Goal: Task Accomplishment & Management: Use online tool/utility

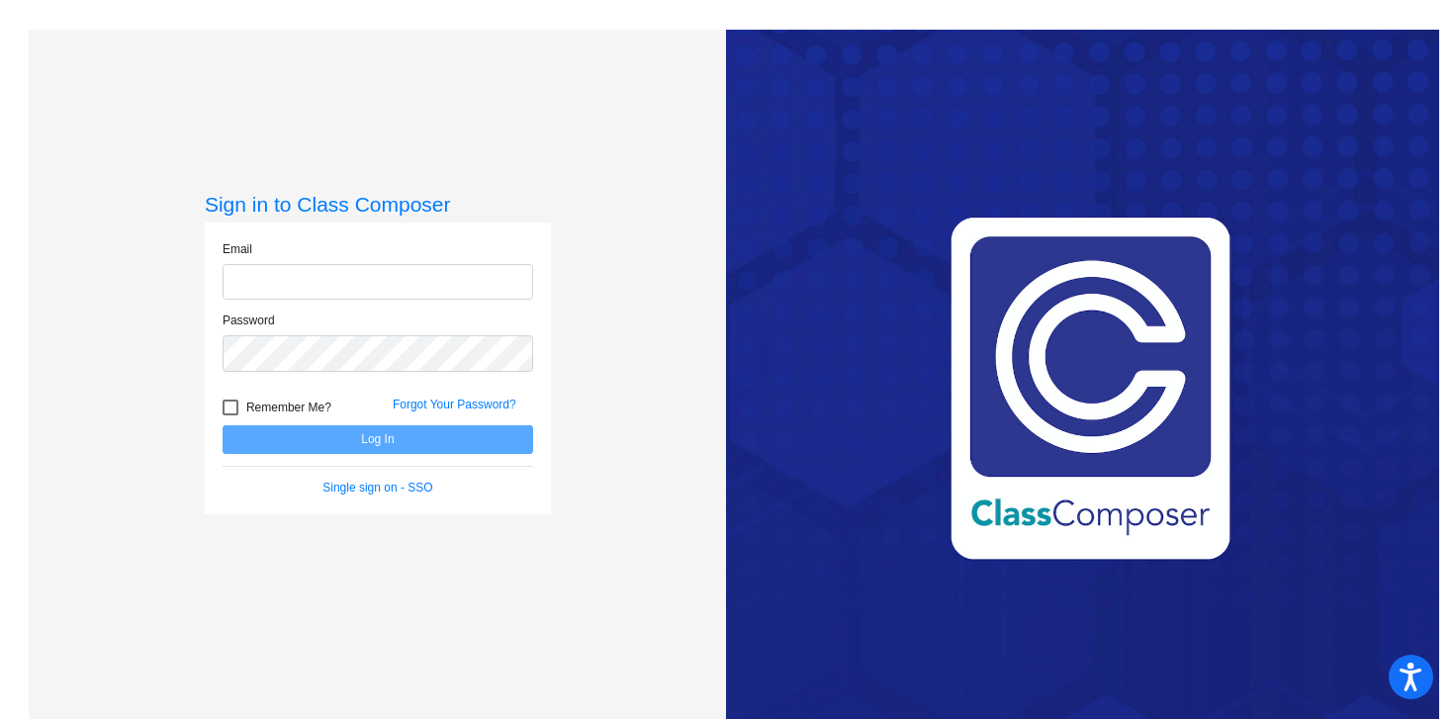
type input "[PERSON_NAME][EMAIL_ADDRESS][PERSON_NAME][DOMAIN_NAME]"
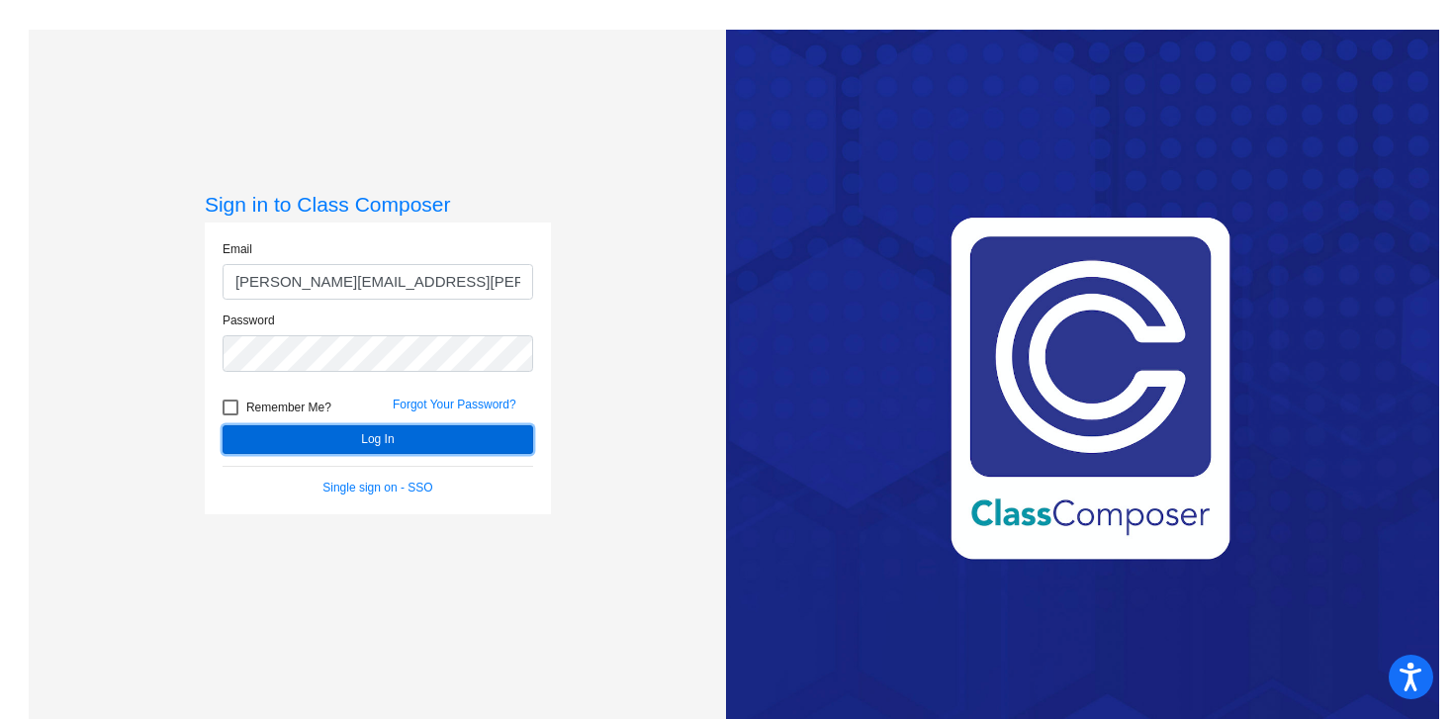
click at [473, 438] on button "Log In" at bounding box center [378, 439] width 311 height 29
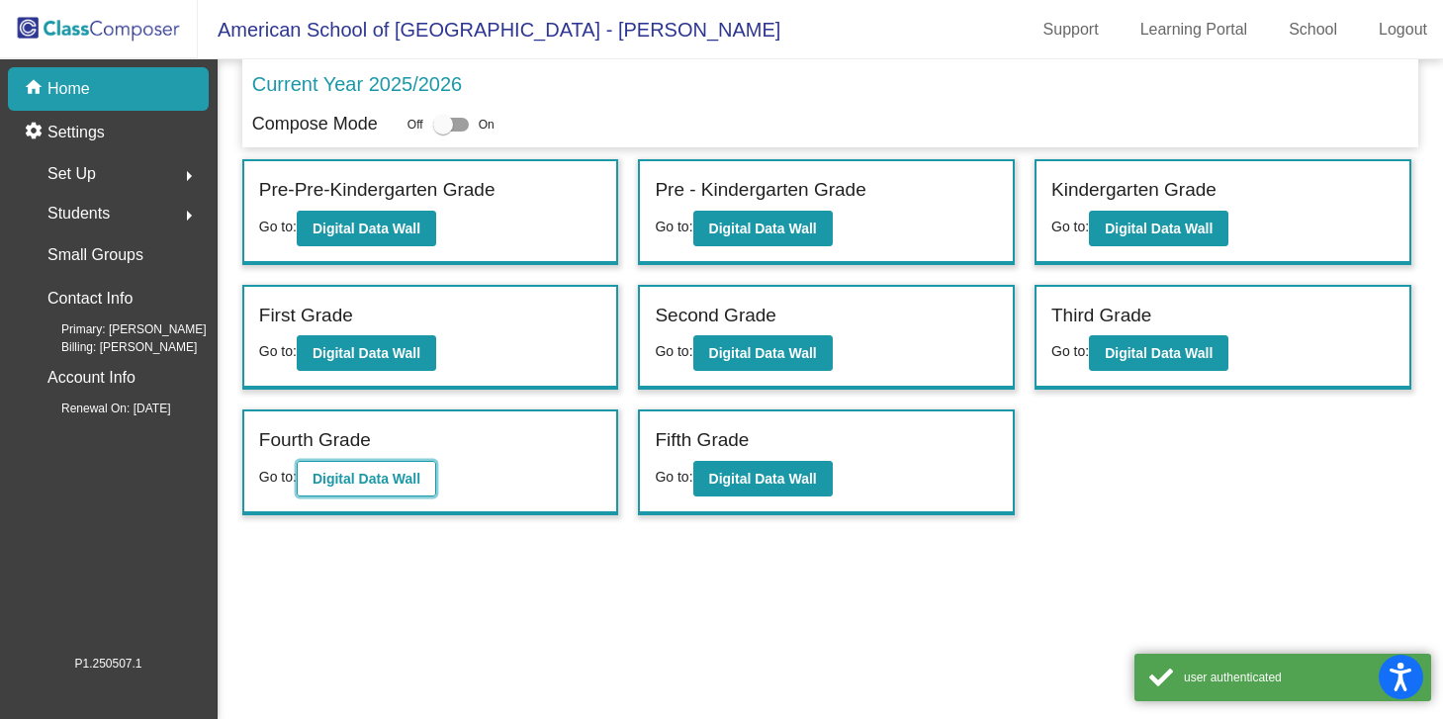
click at [435, 477] on button "Digital Data Wall" at bounding box center [366, 479] width 139 height 36
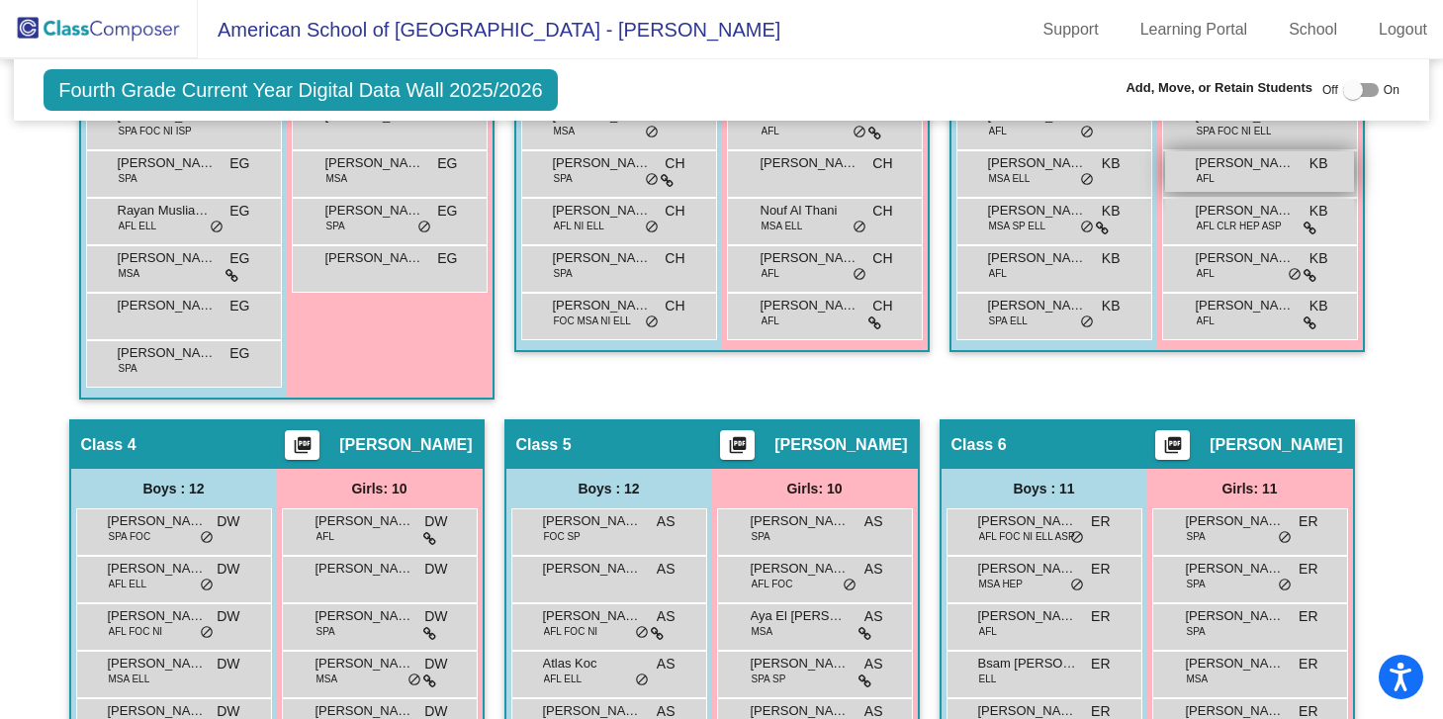
scroll to position [880, 0]
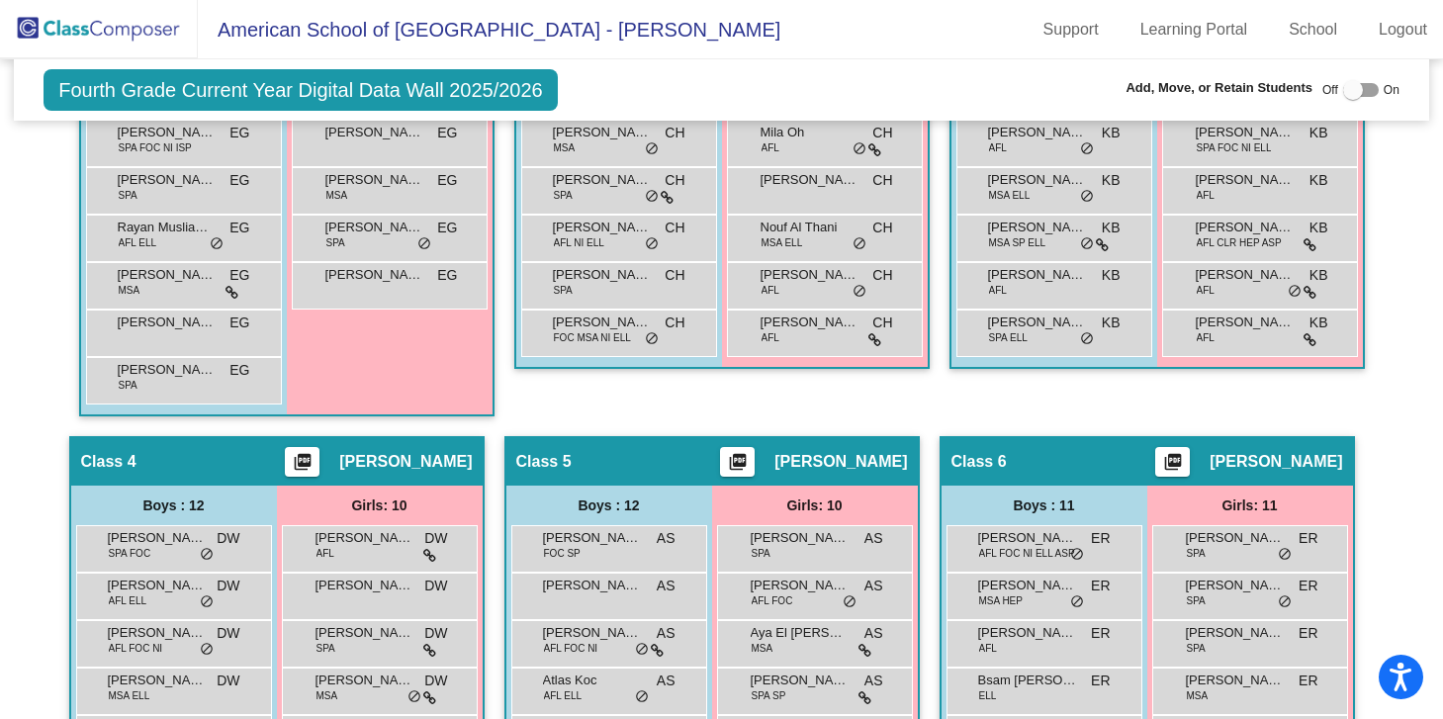
click at [1352, 92] on div at bounding box center [1353, 90] width 20 height 20
checkbox input "true"
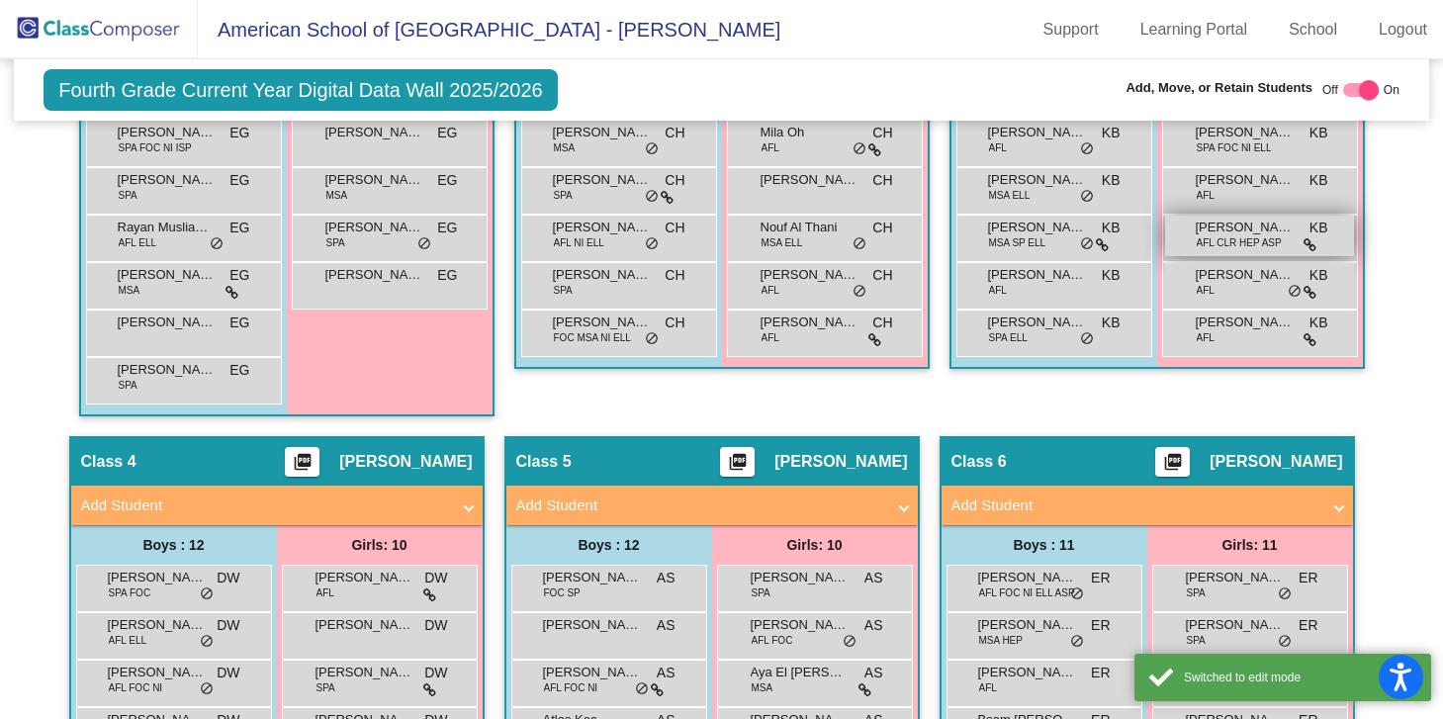
click at [1270, 237] on span "[PERSON_NAME]" at bounding box center [1245, 228] width 99 height 20
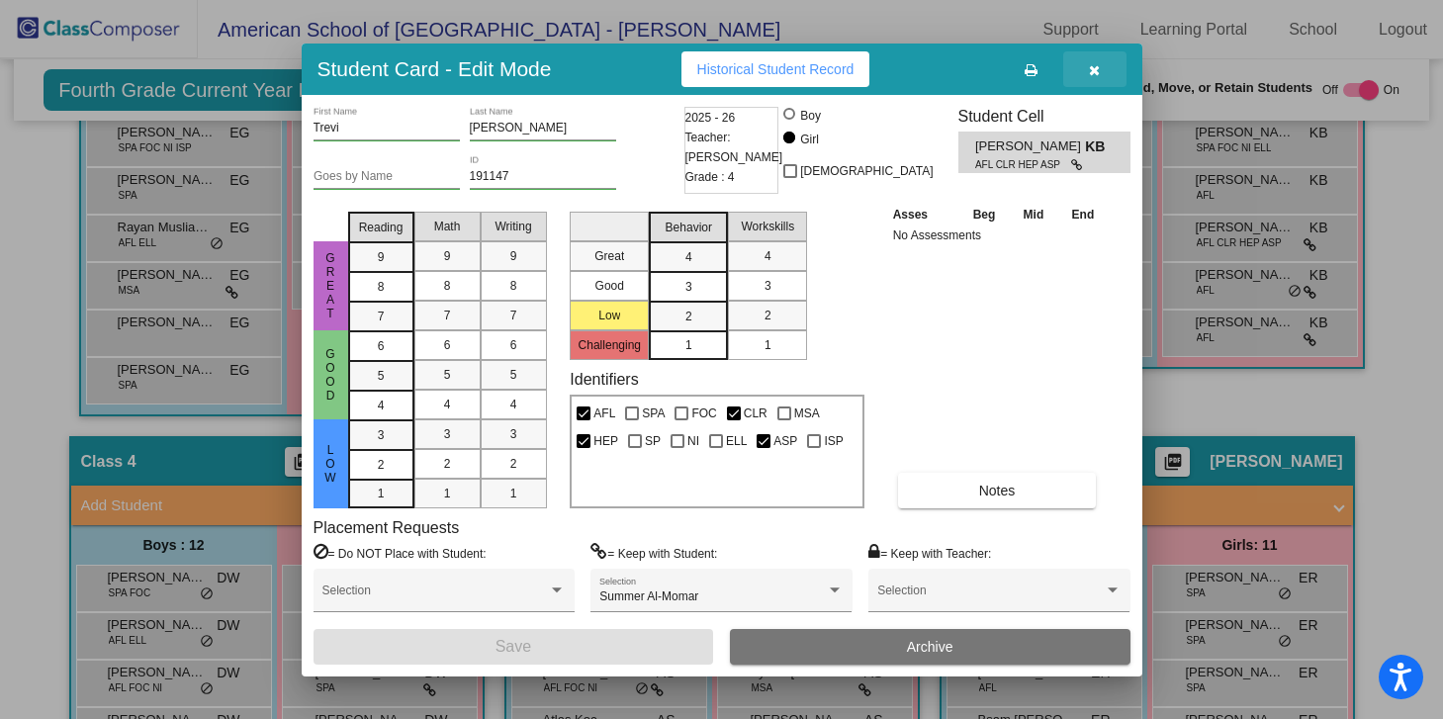
click at [1094, 70] on icon "button" at bounding box center [1094, 70] width 11 height 14
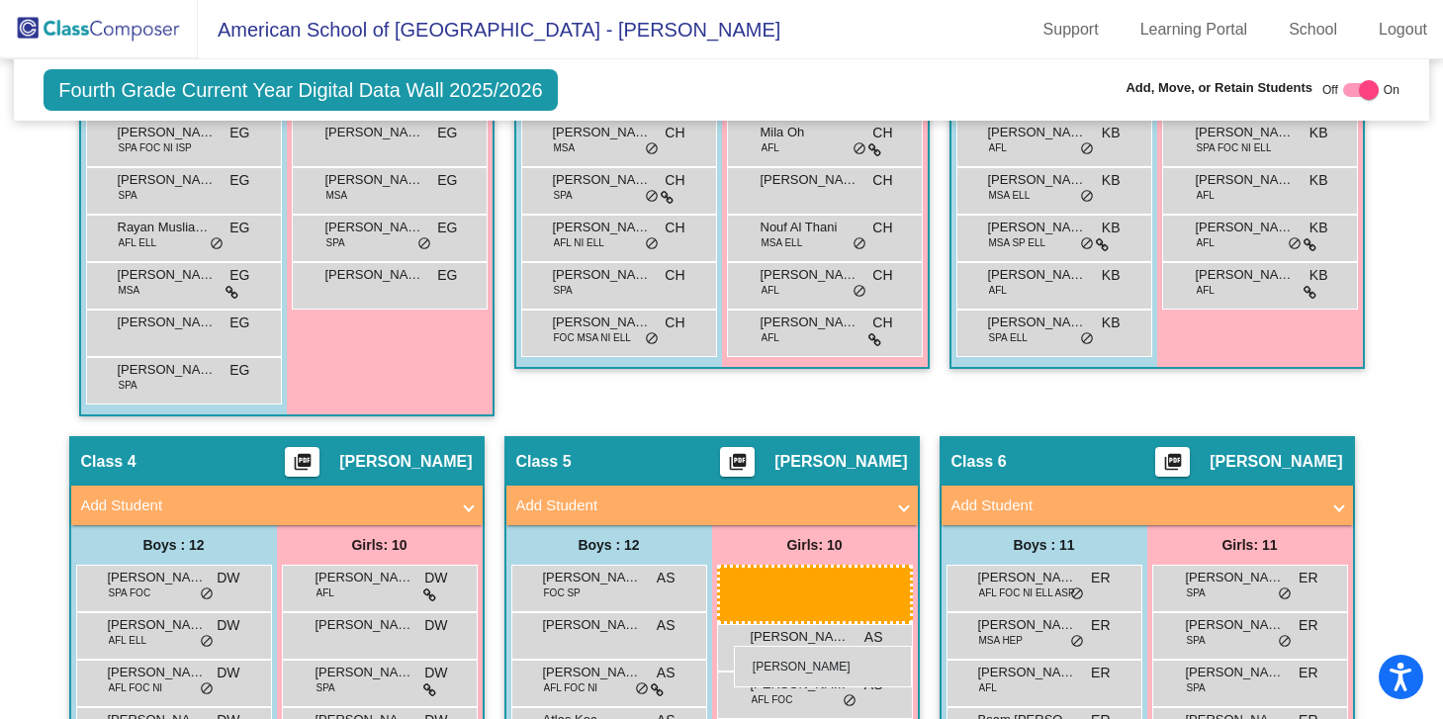
drag, startPoint x: 1216, startPoint y: 313, endPoint x: 732, endPoint y: 644, distance: 586.5
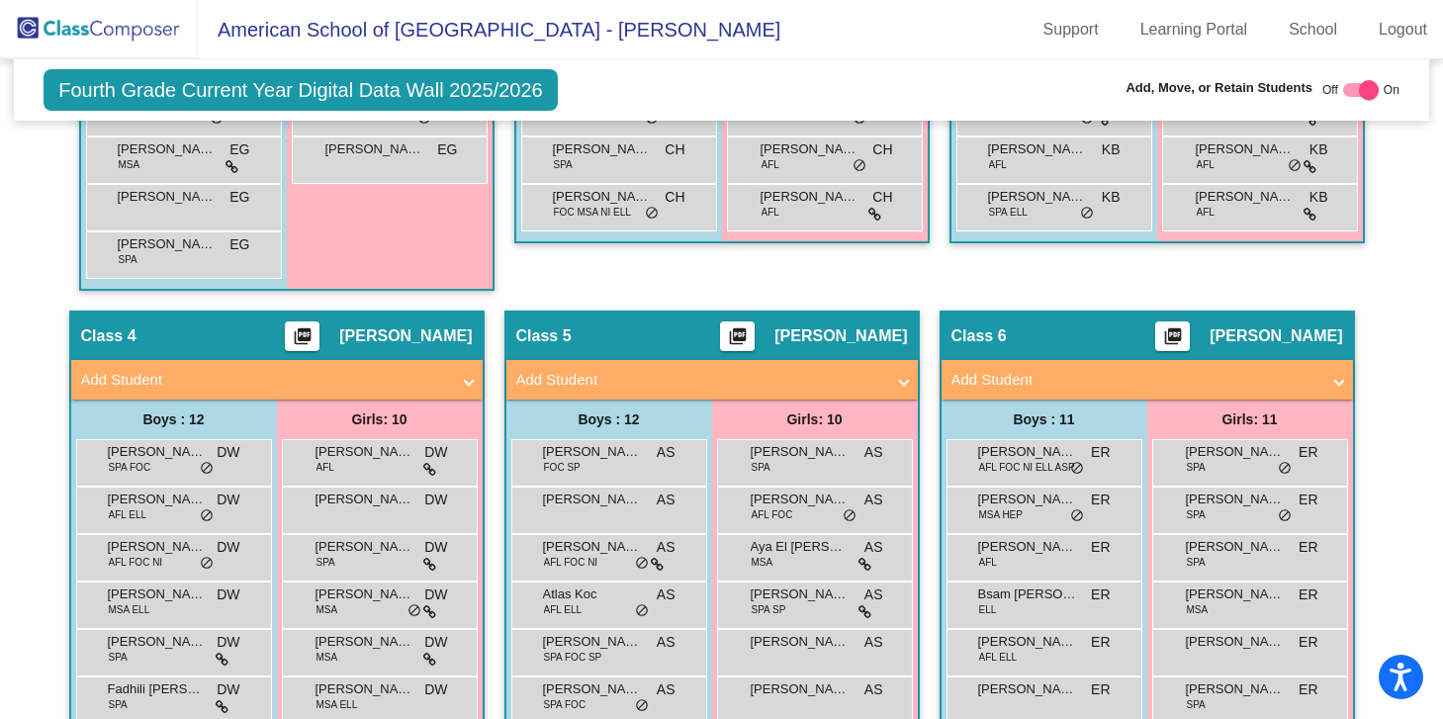
scroll to position [1046, 0]
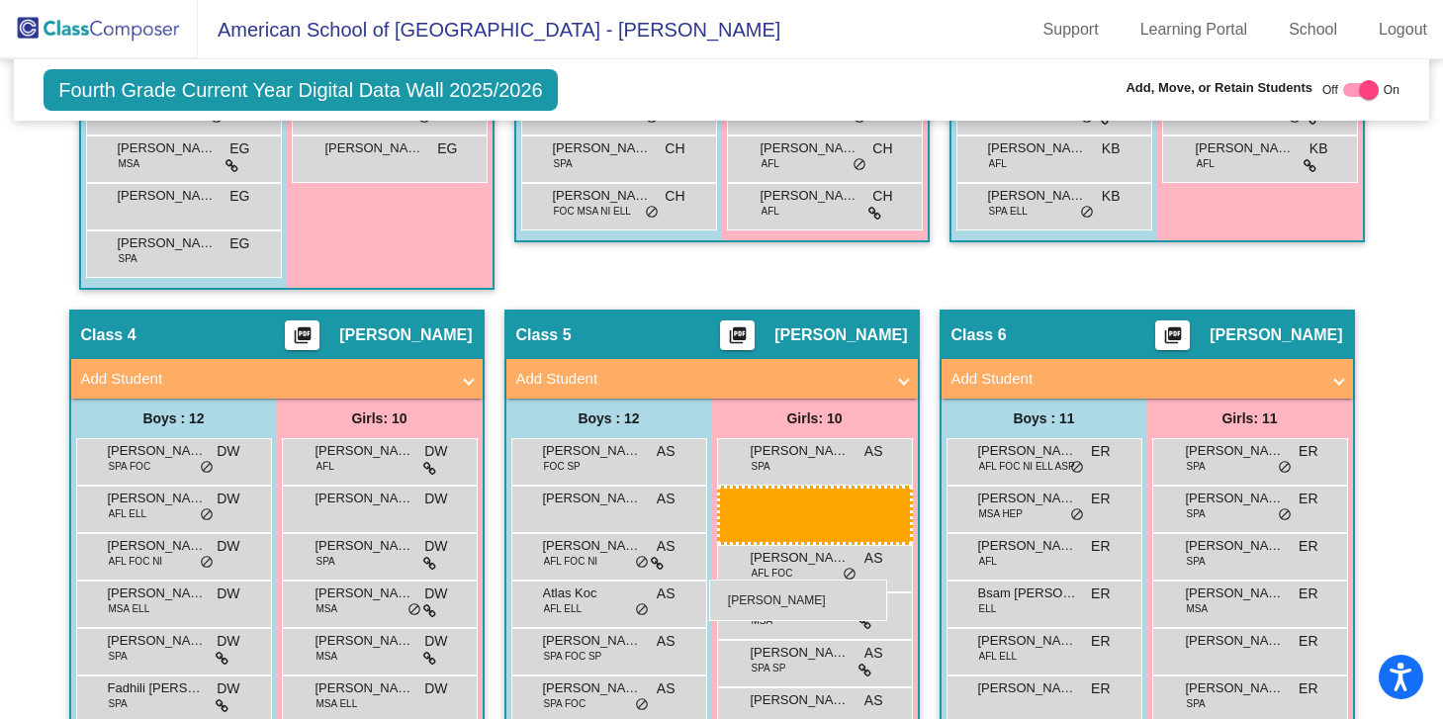
drag, startPoint x: 1251, startPoint y: 192, endPoint x: 711, endPoint y: 581, distance: 665.3
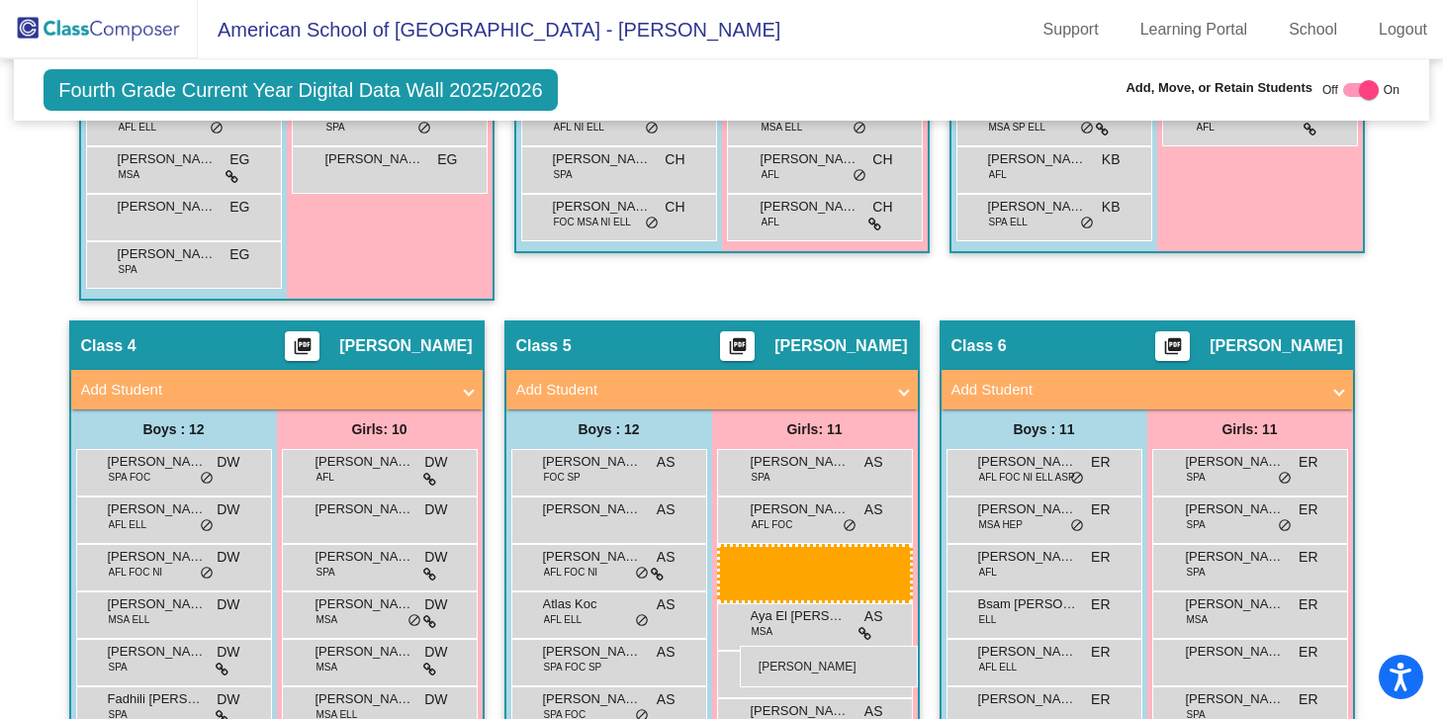
scroll to position [1035, 0]
drag, startPoint x: 1268, startPoint y: 179, endPoint x: 713, endPoint y: 631, distance: 715.6
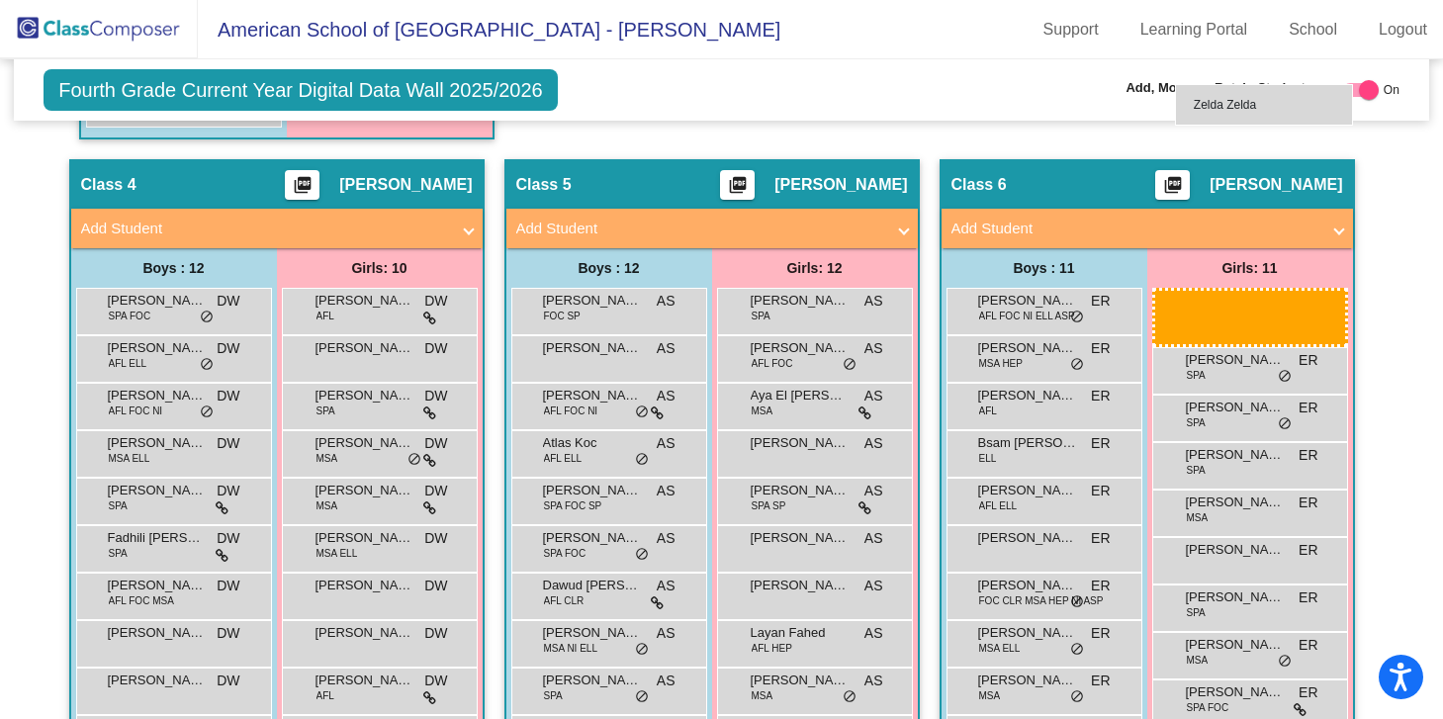
scroll to position [1173, 0]
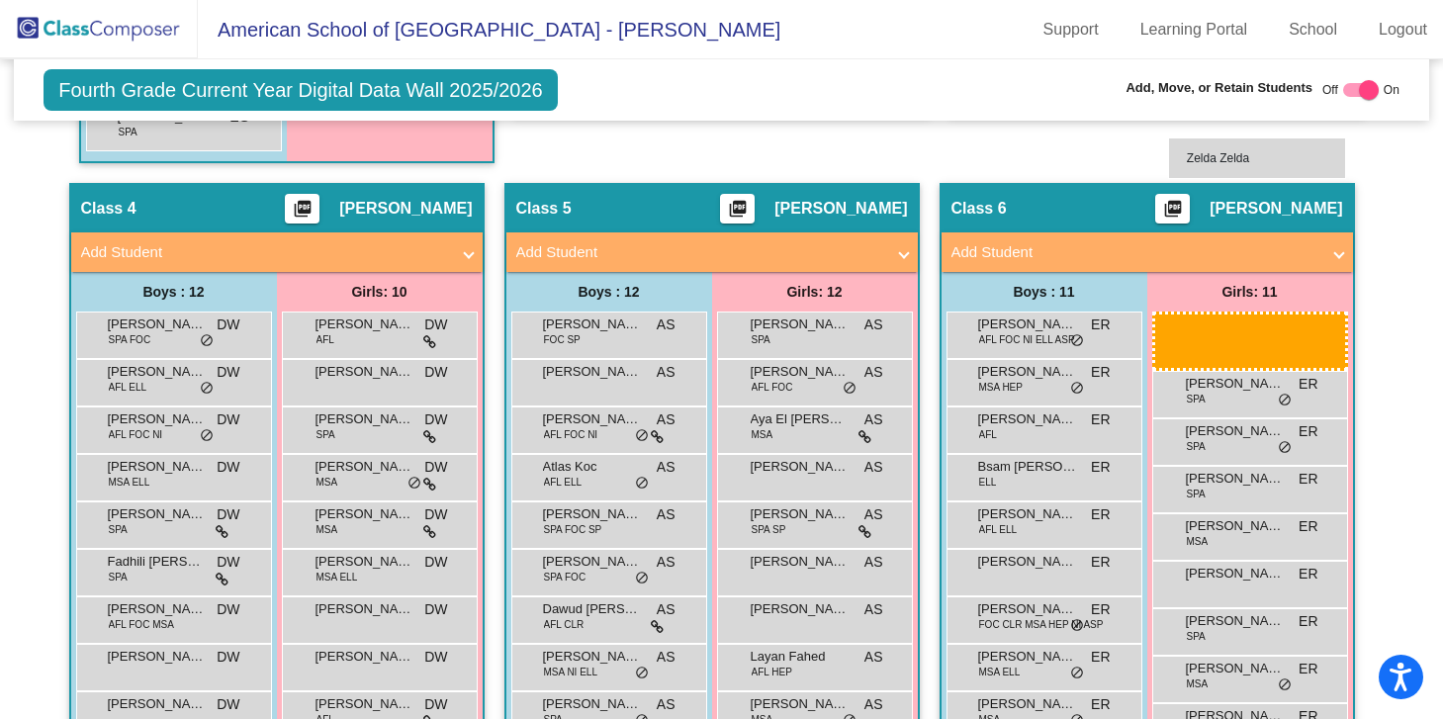
drag, startPoint x: 850, startPoint y: 523, endPoint x: 1168, endPoint y: 137, distance: 499.5
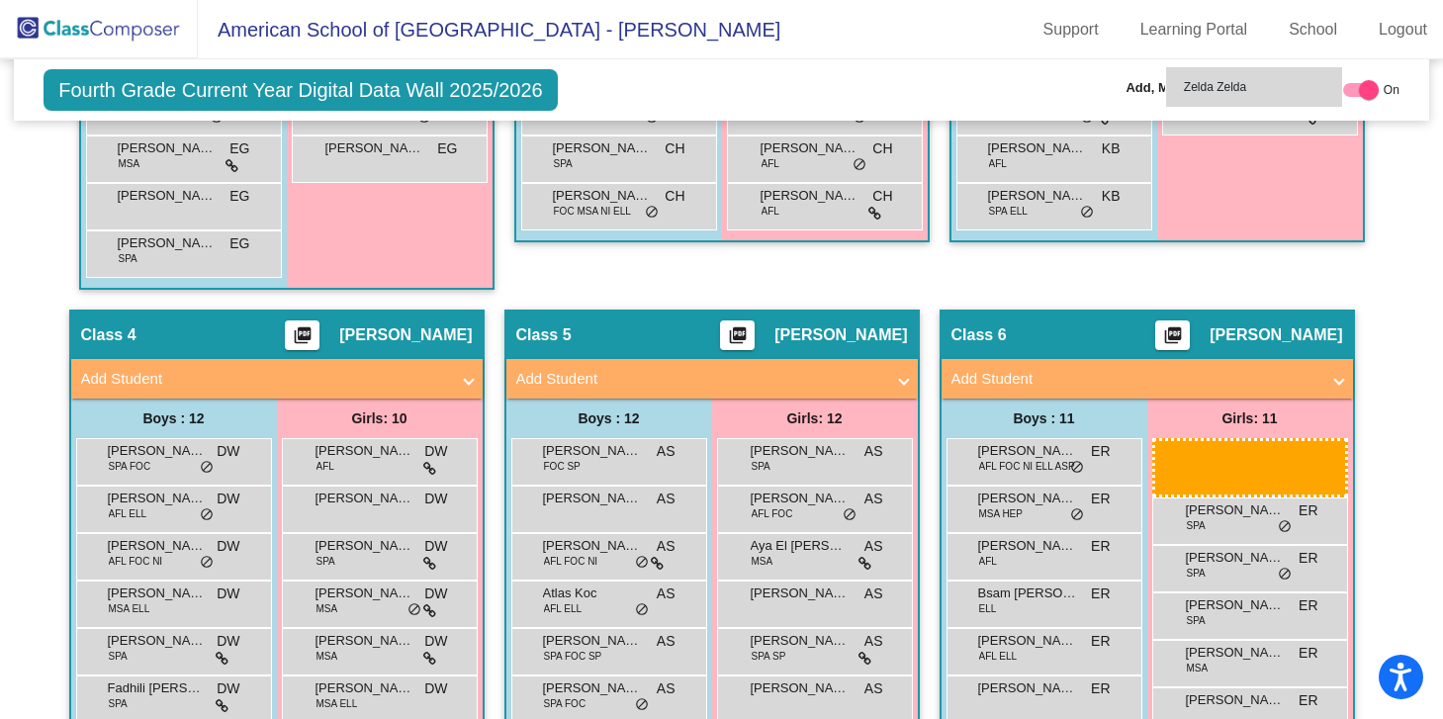
scroll to position [1023, 0]
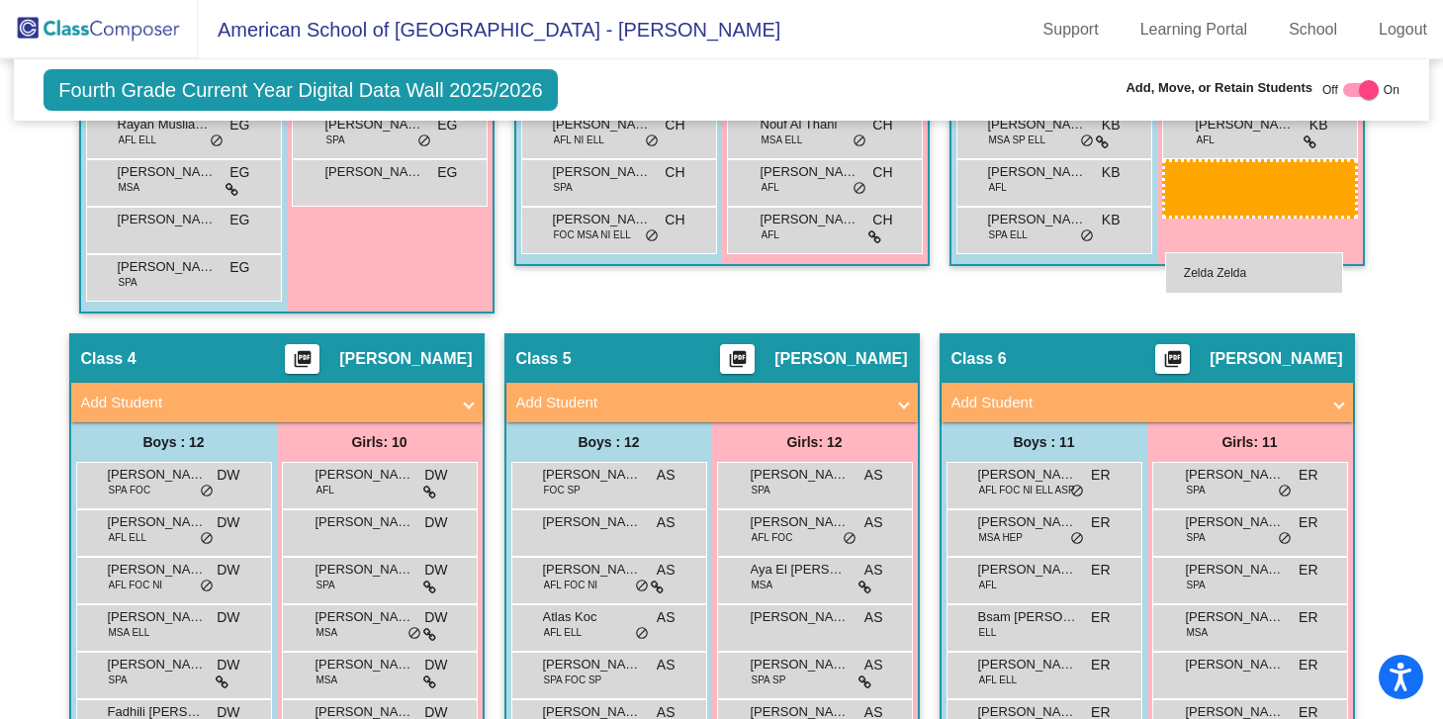
drag, startPoint x: 803, startPoint y: 542, endPoint x: 1164, endPoint y: 251, distance: 463.5
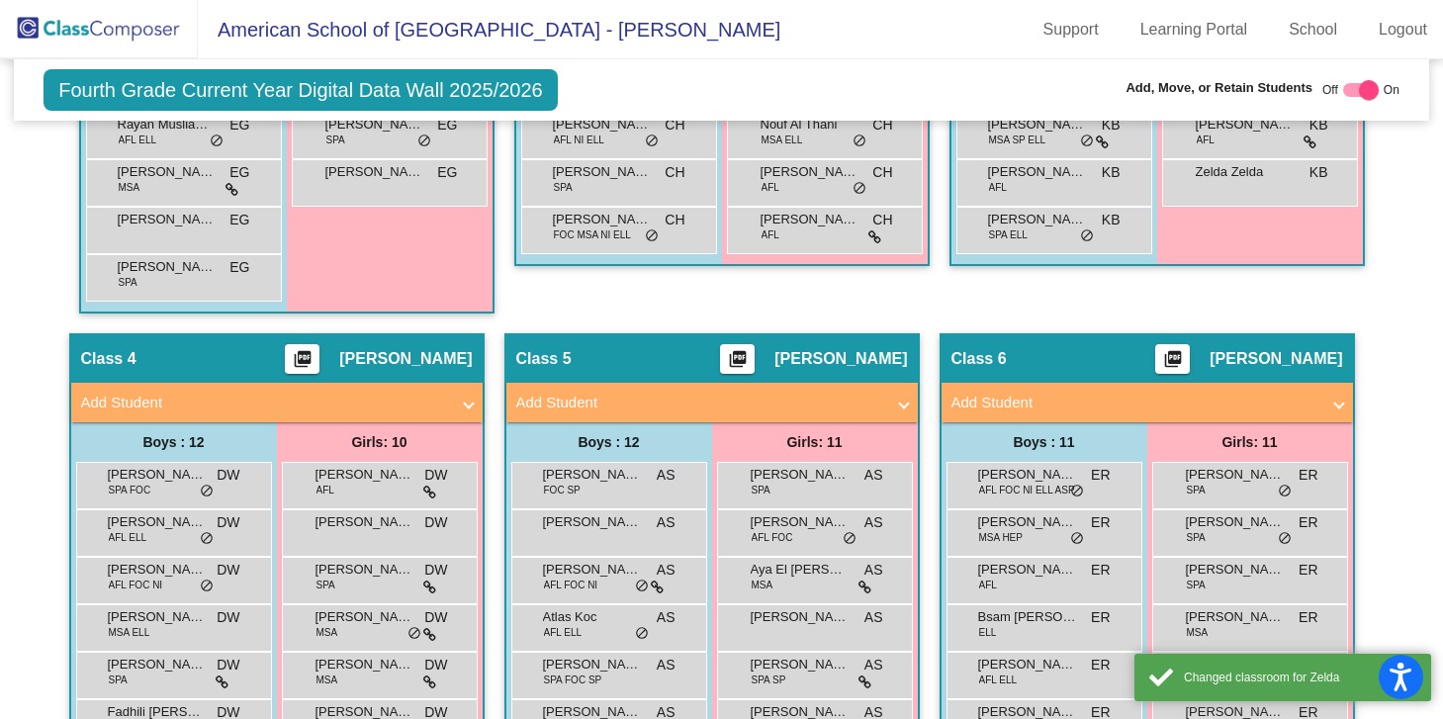
click at [0, 0] on div "Girls: 10 [PERSON_NAME] KB lock do_not_disturb_alt [PERSON_NAME] SPA KB lock do…" at bounding box center [0, 0] width 0 height 0
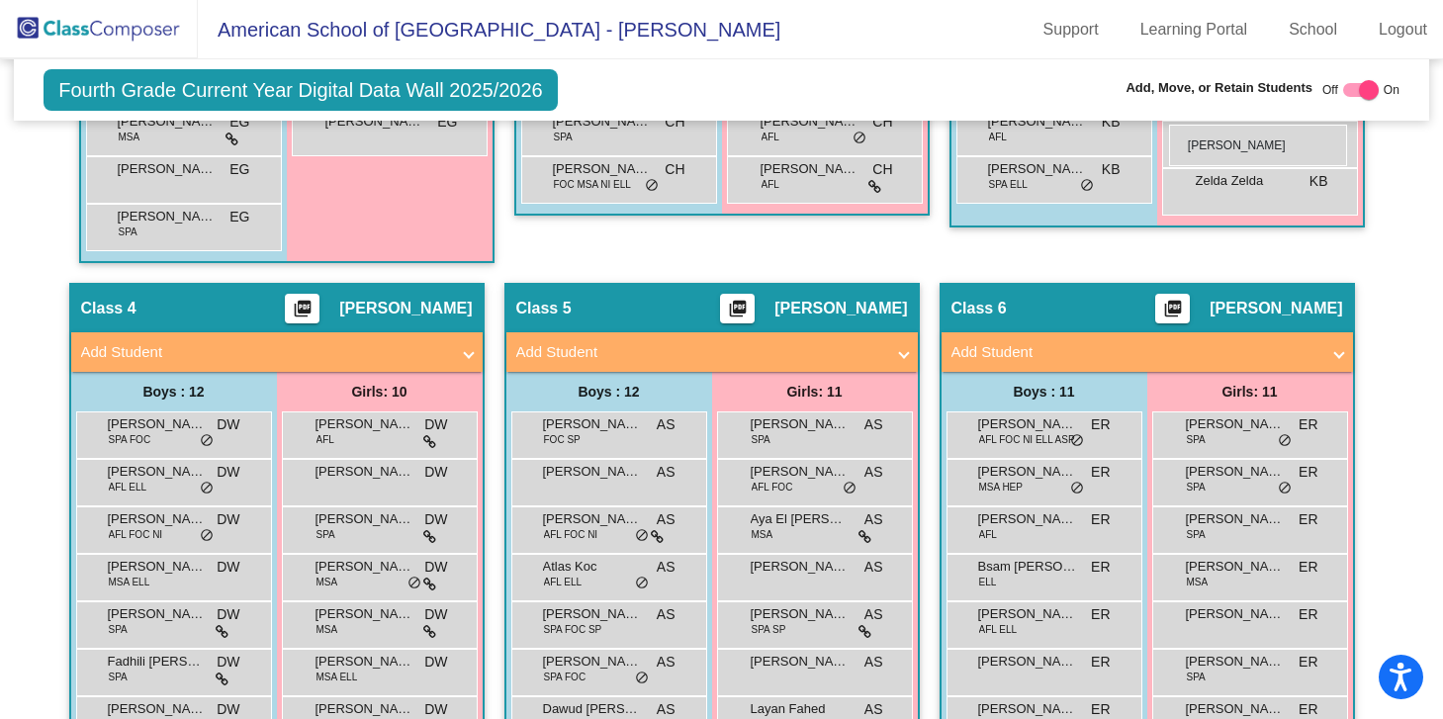
scroll to position [1061, 0]
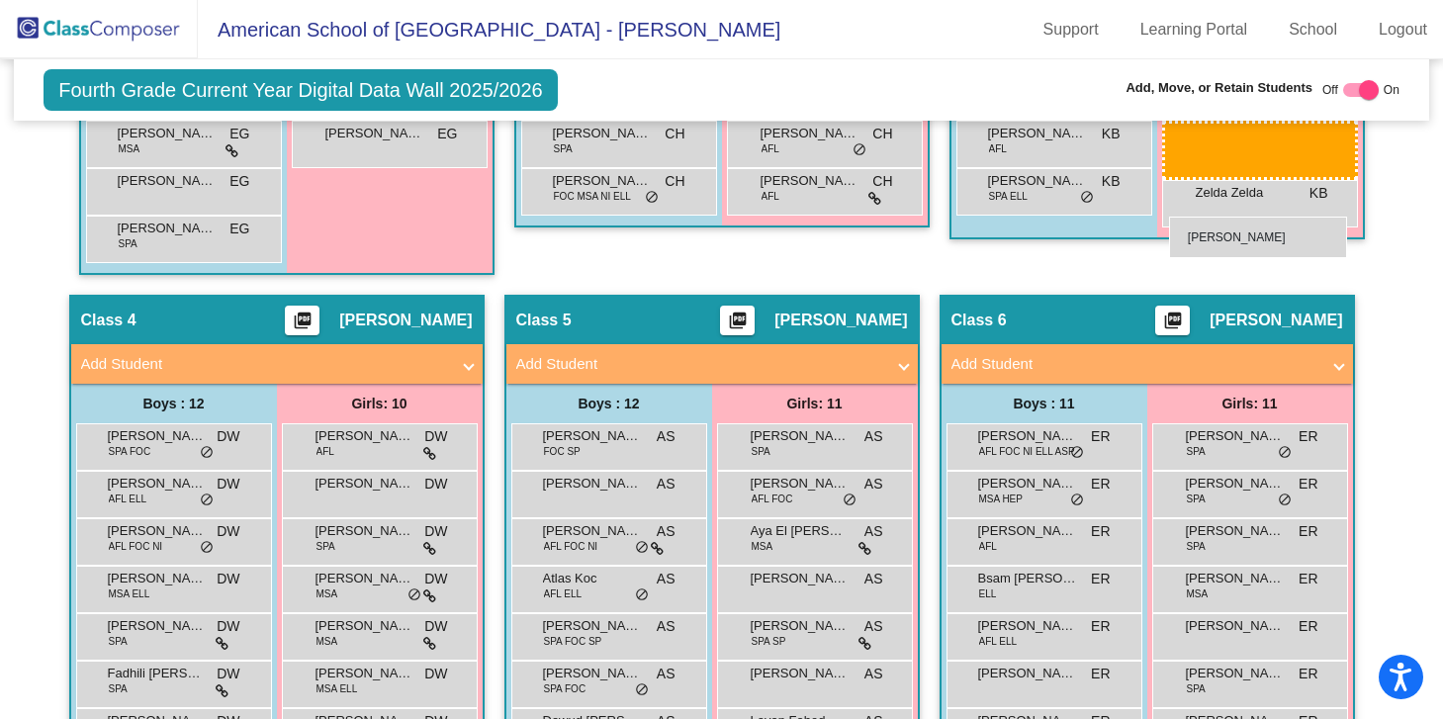
drag, startPoint x: 835, startPoint y: 355, endPoint x: 1167, endPoint y: 214, distance: 361.1
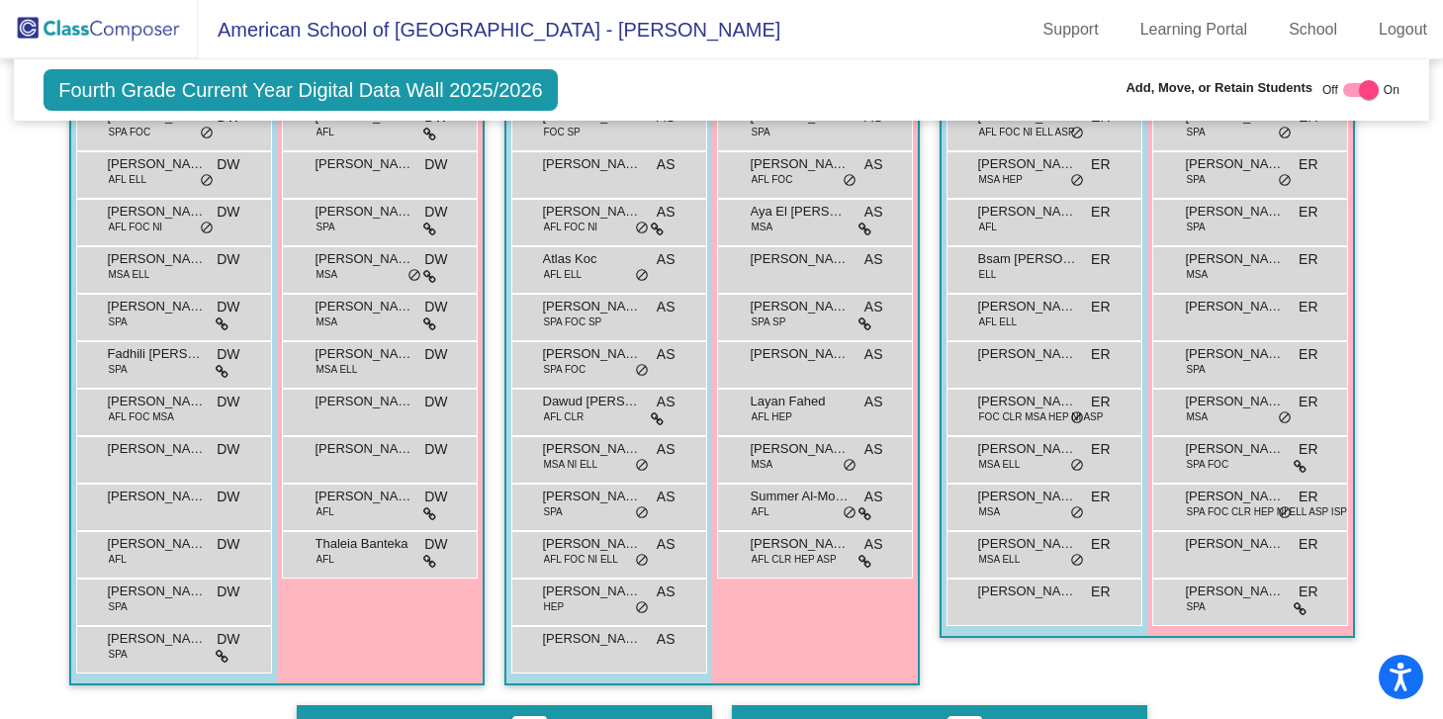
scroll to position [1382, 0]
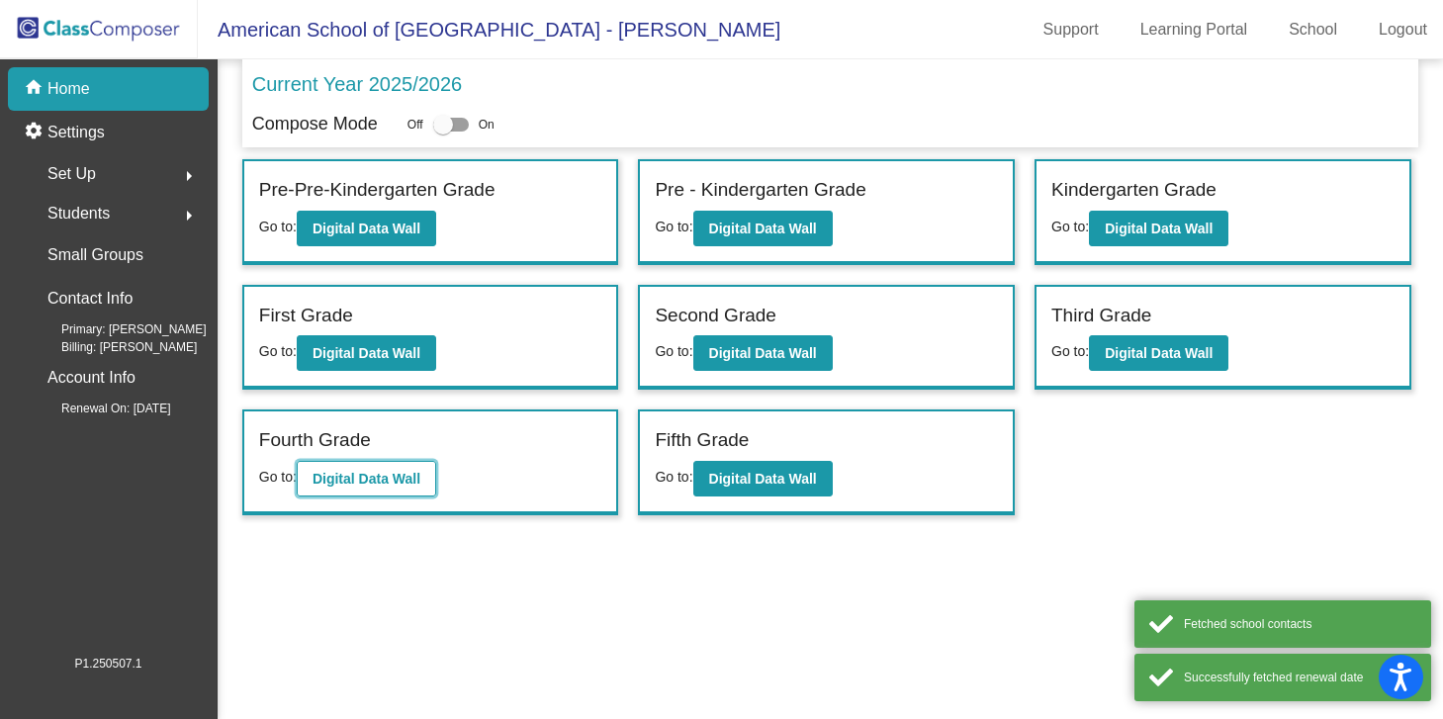
click at [403, 474] on b "Digital Data Wall" at bounding box center [367, 479] width 108 height 16
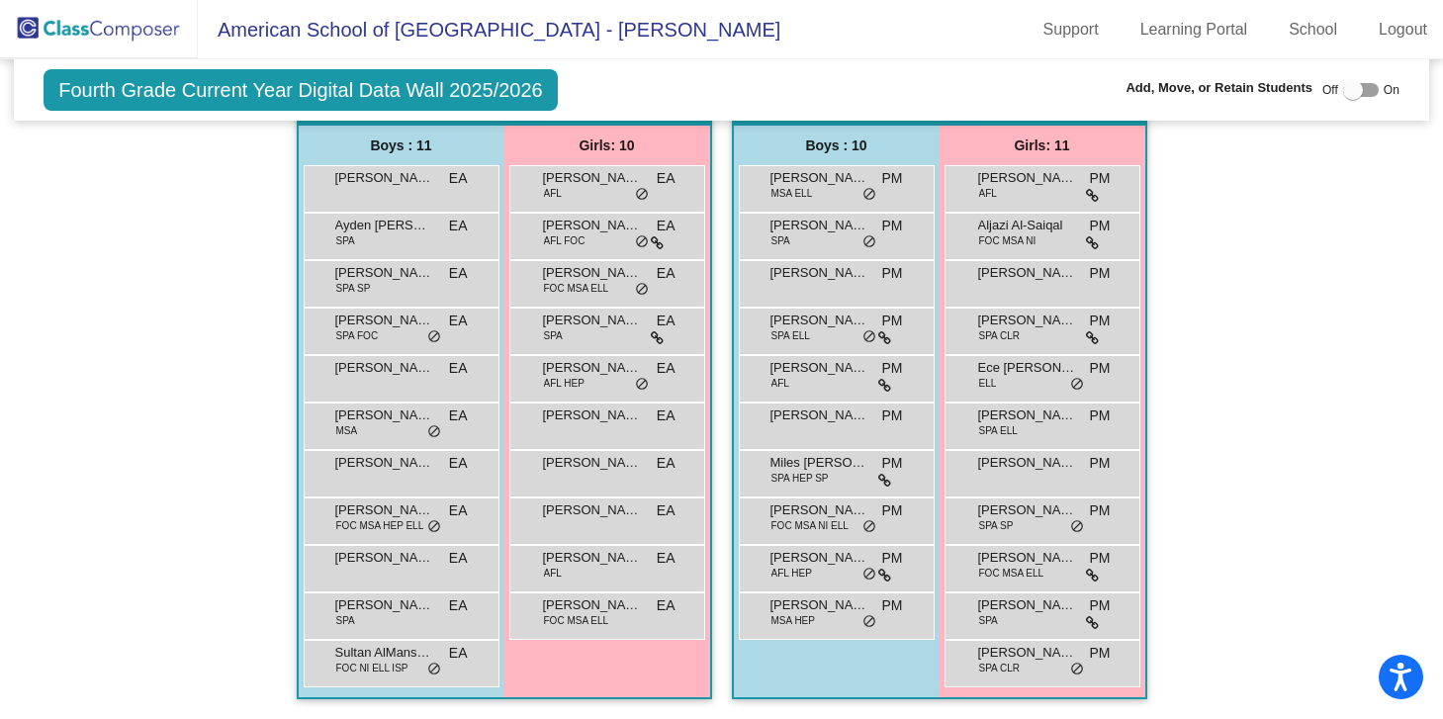
scroll to position [2011, 0]
click at [56, 24] on img at bounding box center [99, 29] width 198 height 58
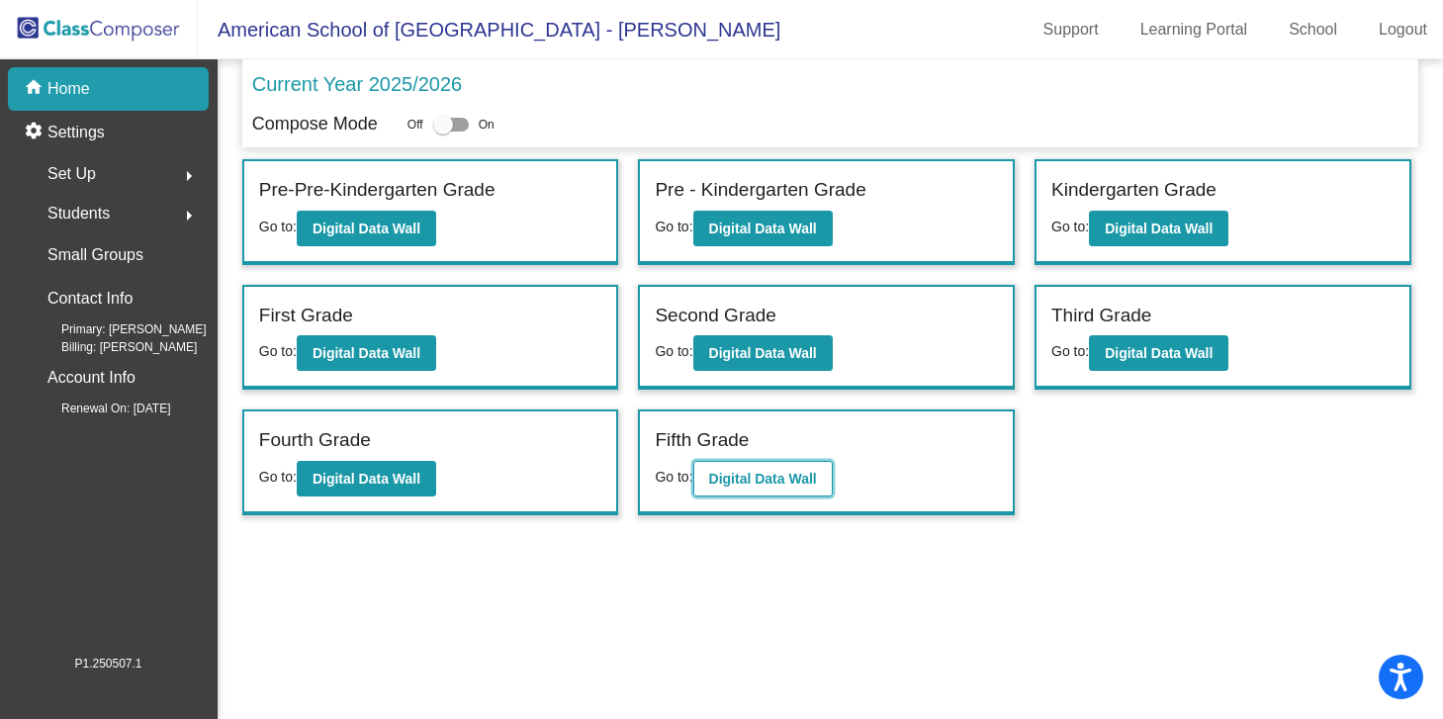
click at [779, 477] on b "Digital Data Wall" at bounding box center [763, 479] width 108 height 16
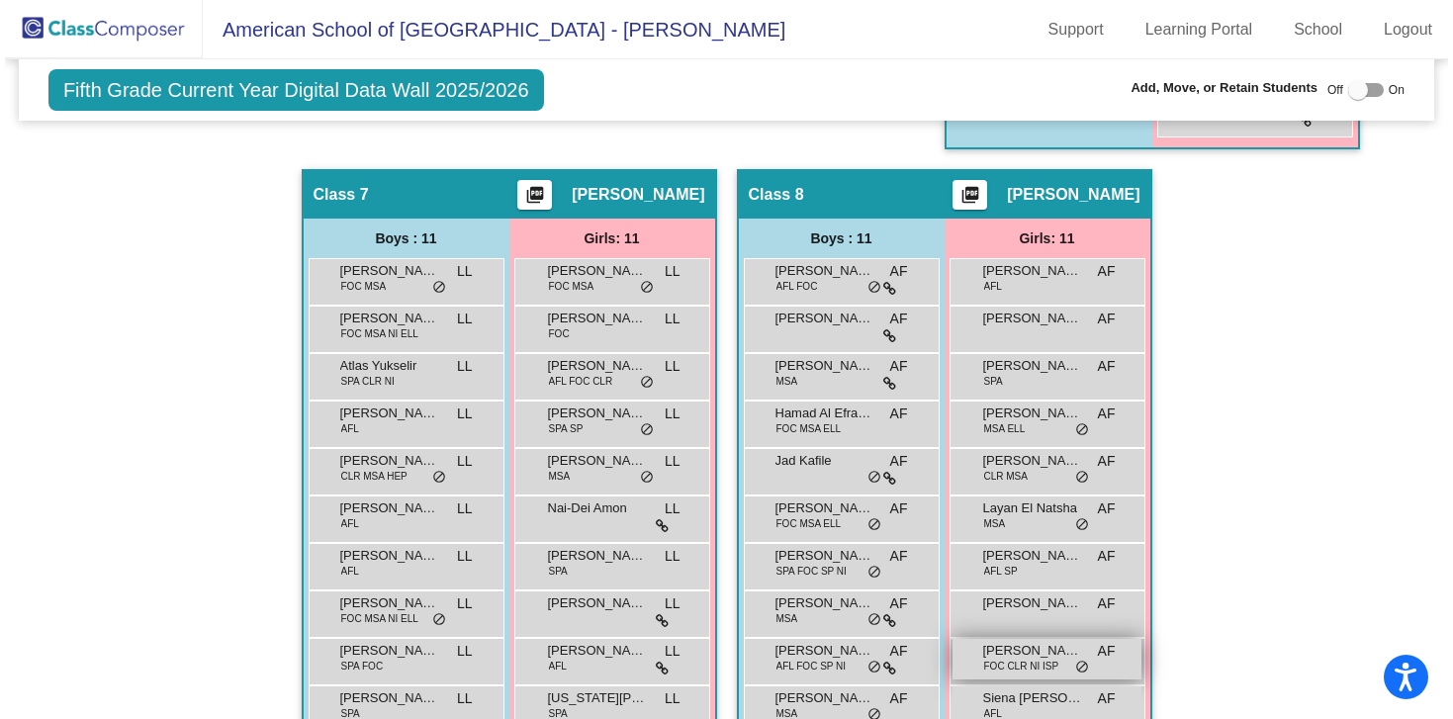
scroll to position [1934, 0]
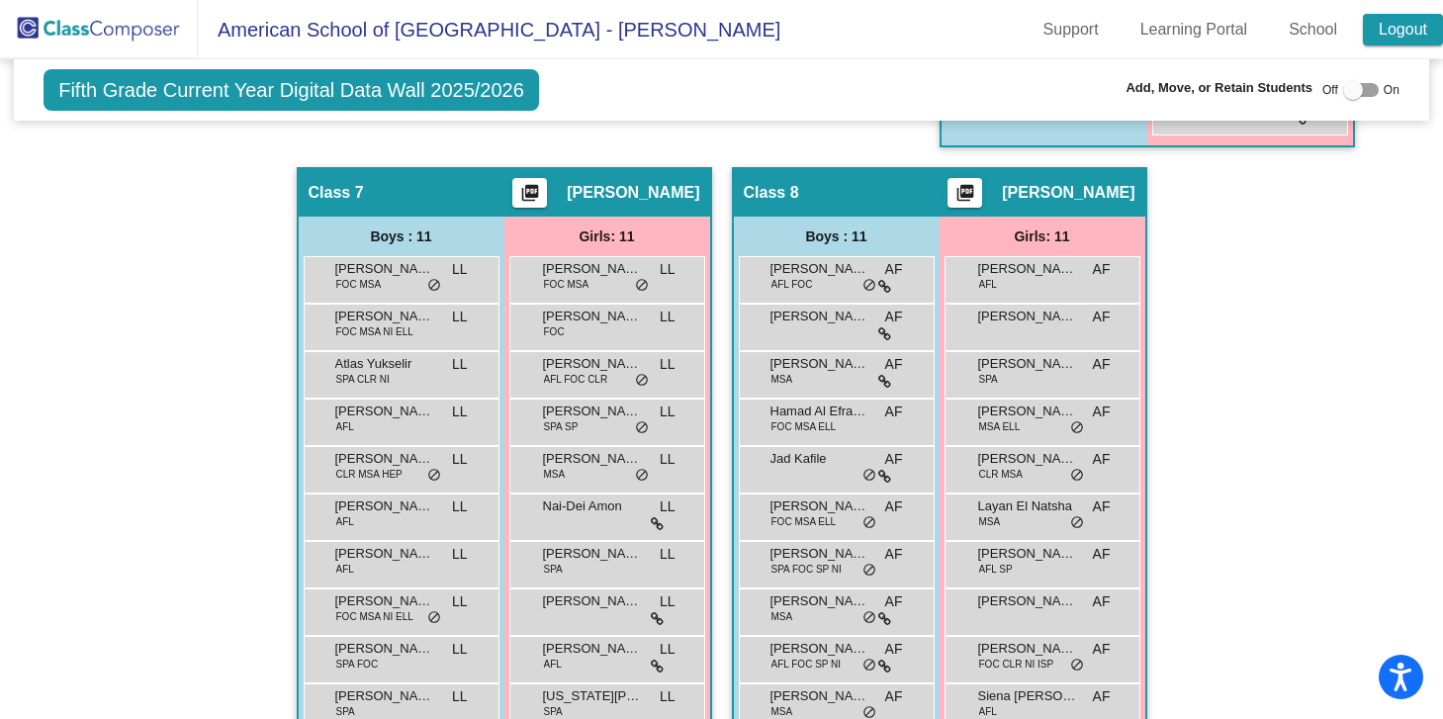
click at [1396, 33] on link "Logout" at bounding box center [1403, 30] width 80 height 32
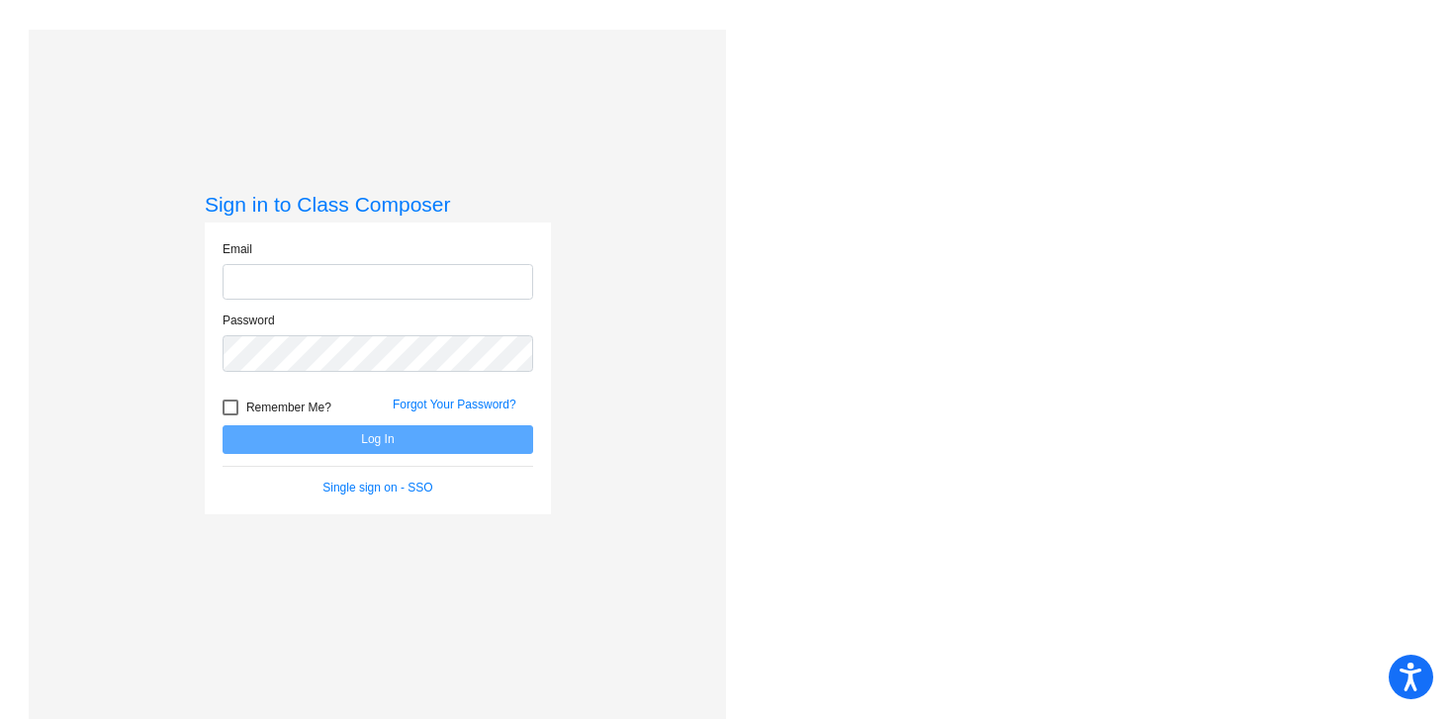
type input "[PERSON_NAME][EMAIL_ADDRESS][PERSON_NAME][DOMAIN_NAME]"
